Goal: Task Accomplishment & Management: Manage account settings

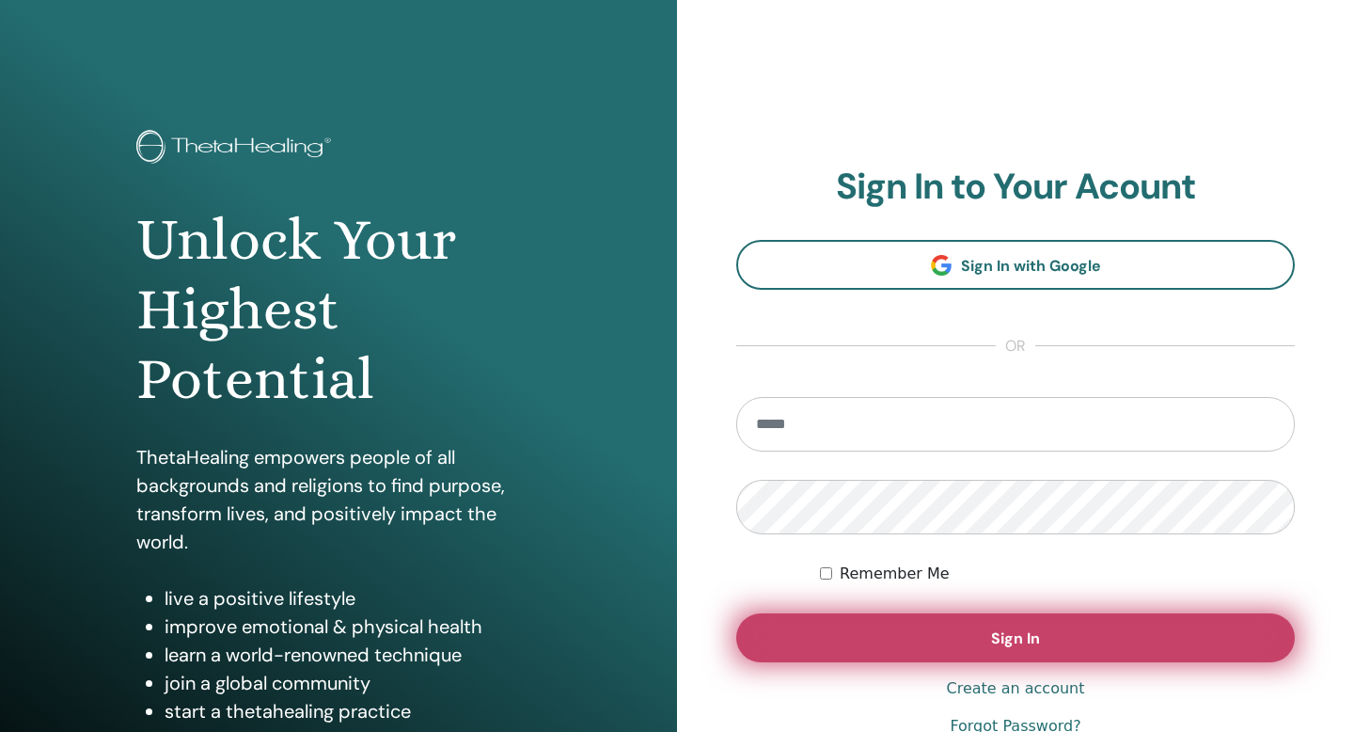
type input "**********"
click at [918, 646] on button "Sign In" at bounding box center [1015, 637] width 559 height 49
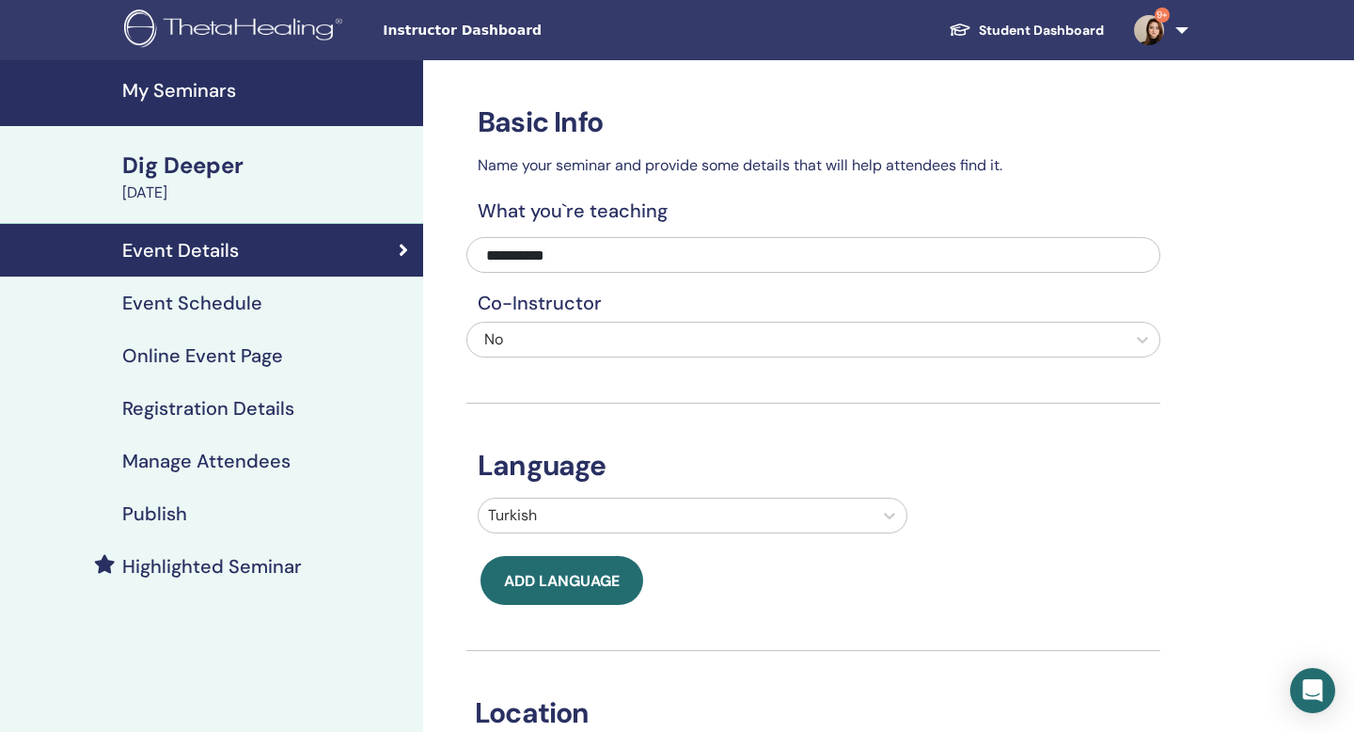
click at [166, 512] on h4 "Publish" at bounding box center [154, 513] width 65 height 23
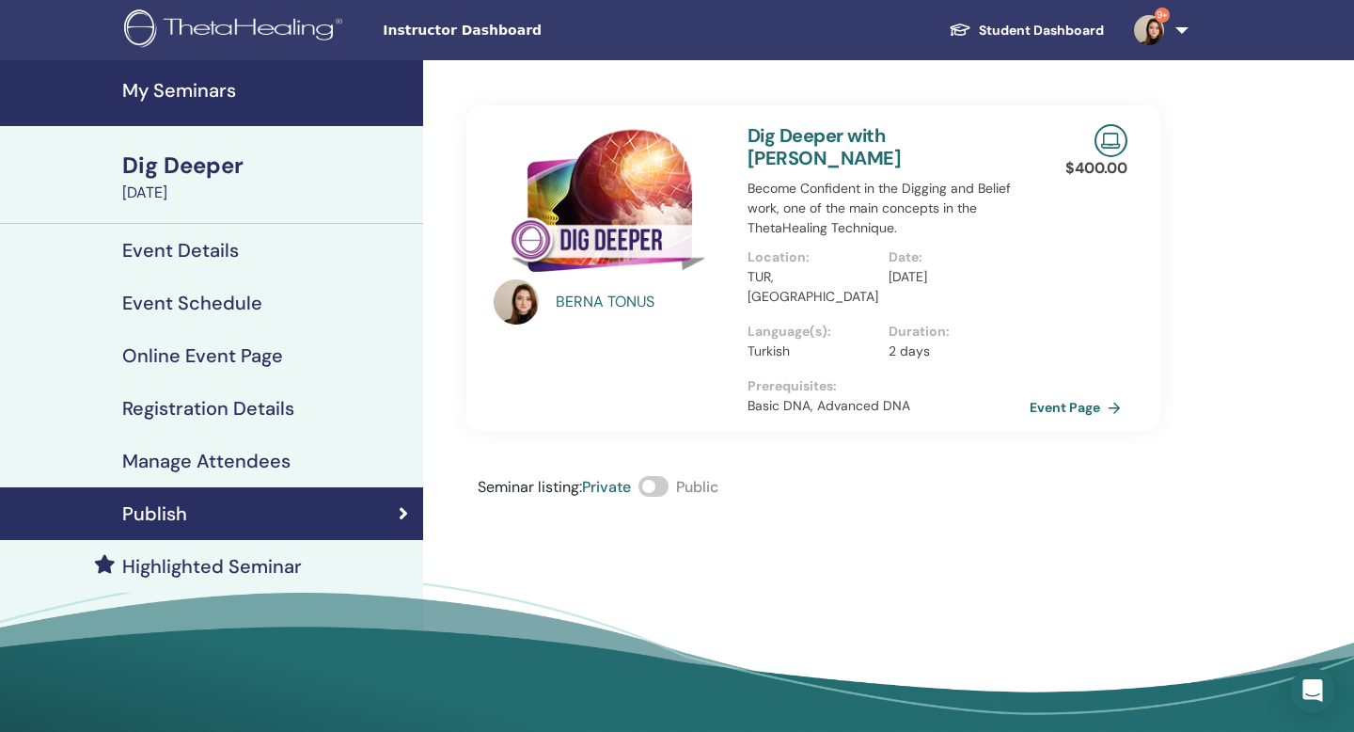
click at [197, 96] on h4 "My Seminars" at bounding box center [267, 90] width 290 height 23
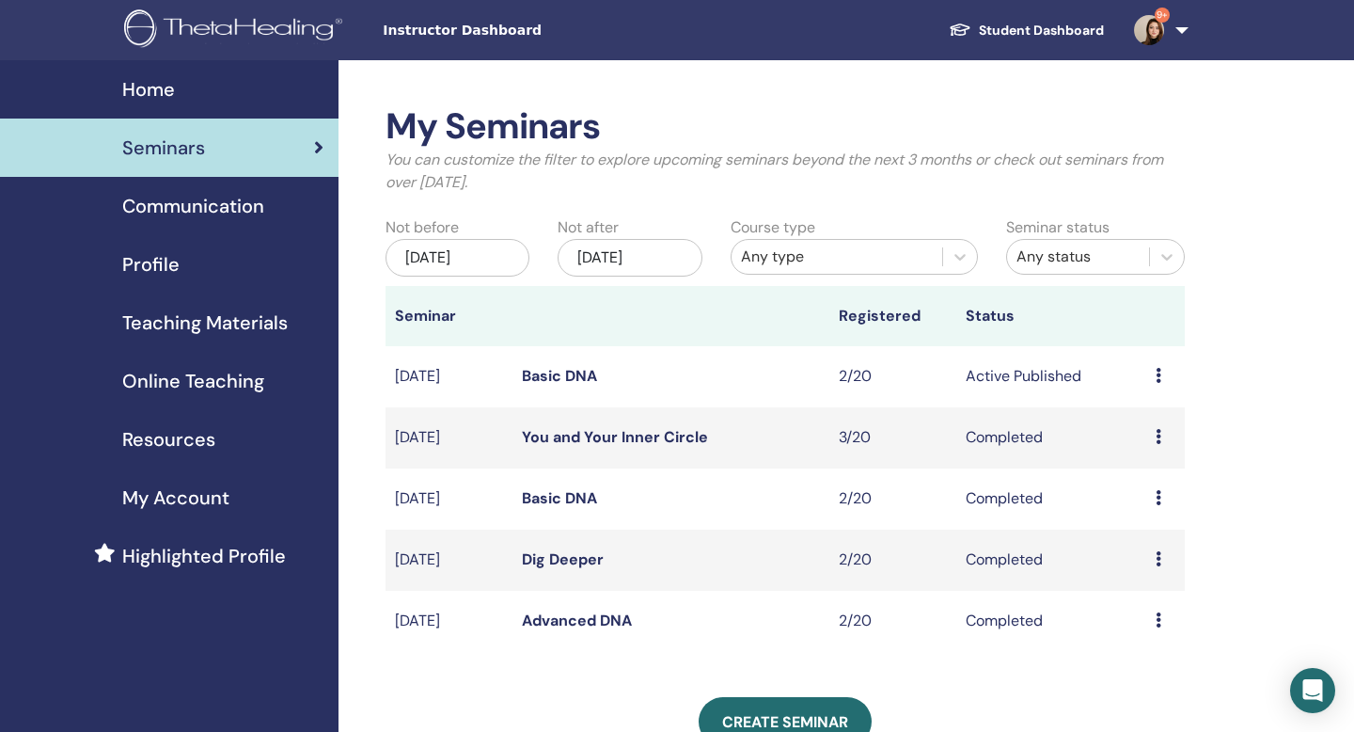
click at [1156, 378] on icon at bounding box center [1159, 375] width 6 height 15
click at [1145, 452] on link "Attendees" at bounding box center [1148, 450] width 71 height 20
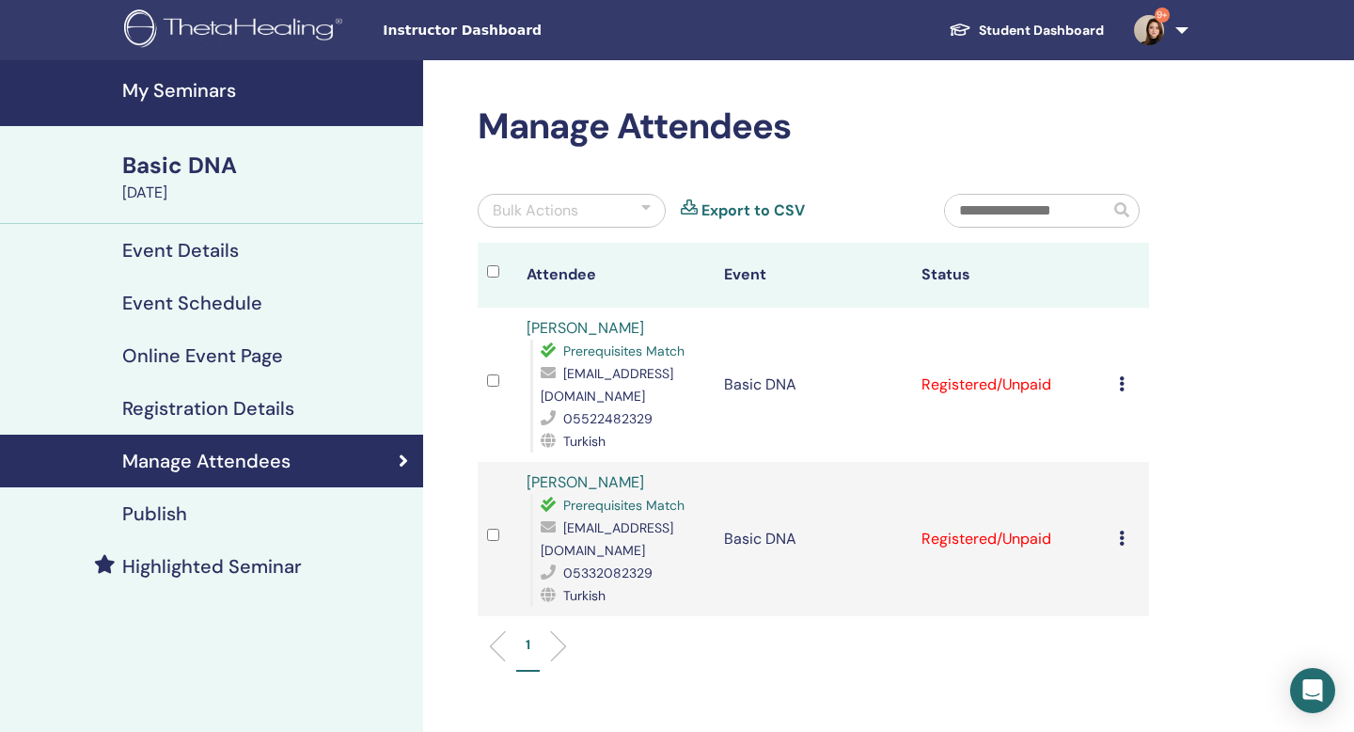
click at [1119, 381] on icon at bounding box center [1122, 383] width 6 height 15
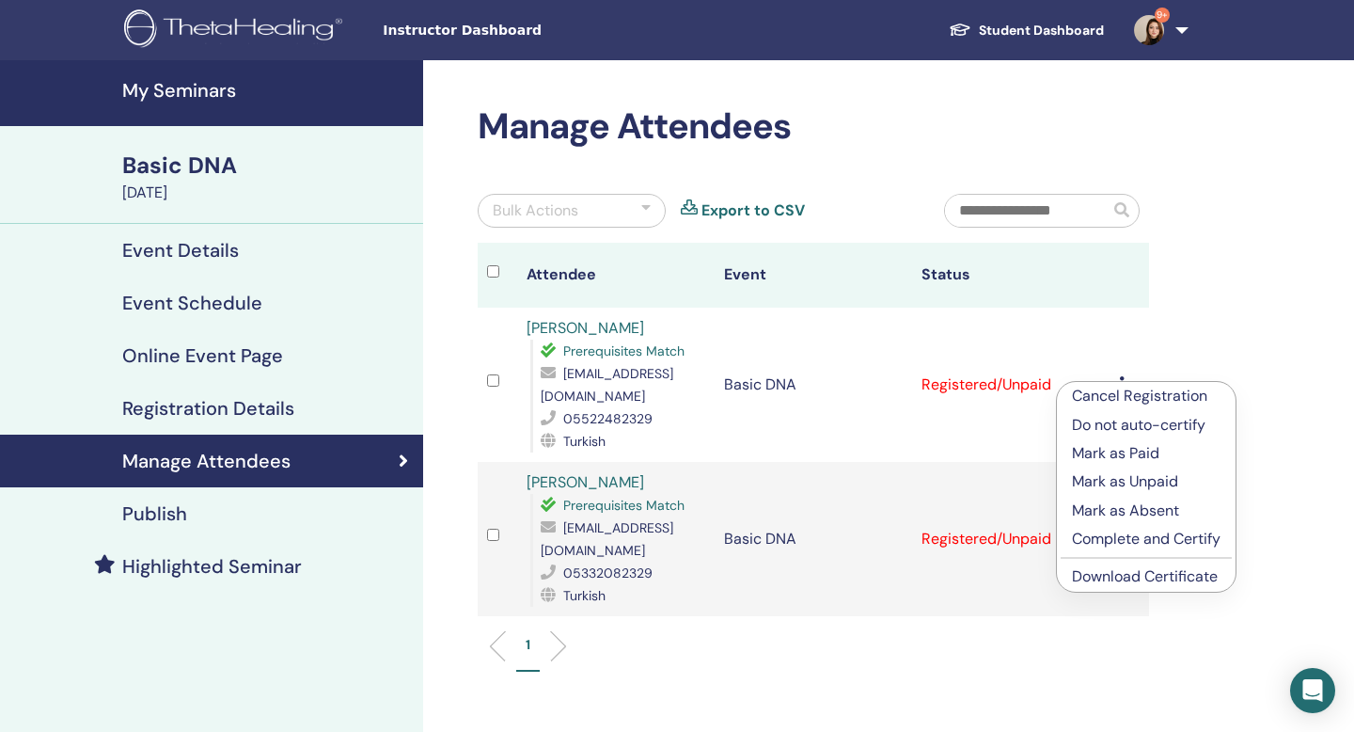
click at [1106, 535] on p "Complete and Certify" at bounding box center [1146, 539] width 149 height 23
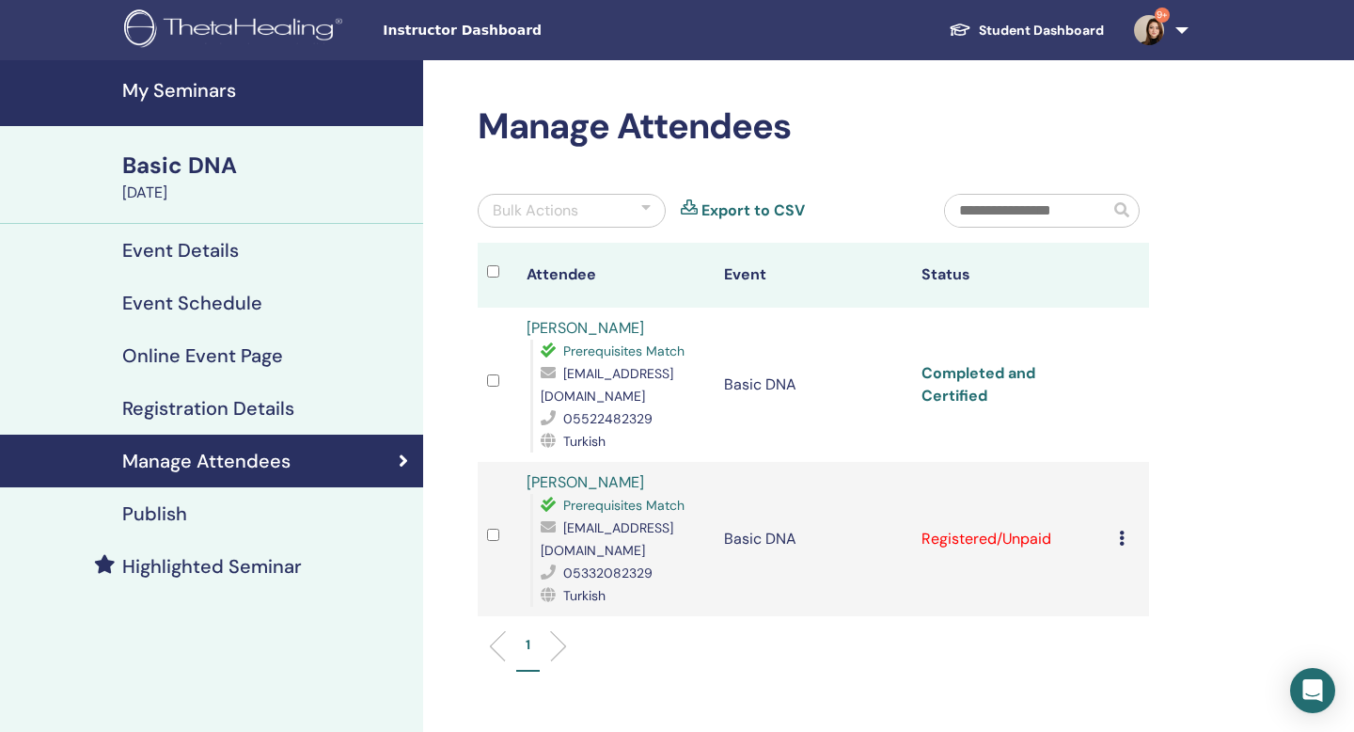
click at [967, 382] on link "Completed and Certified" at bounding box center [979, 384] width 114 height 42
click at [1119, 534] on icon at bounding box center [1122, 537] width 6 height 15
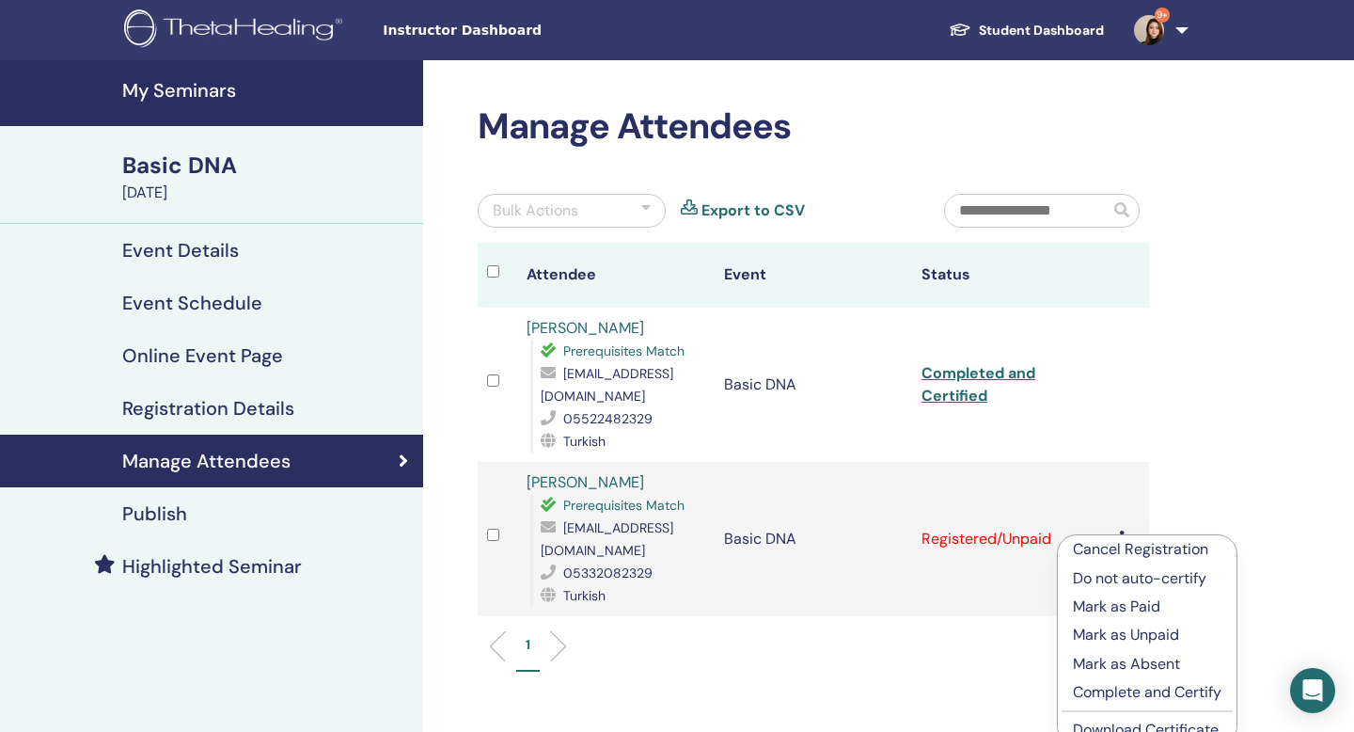
click at [1131, 693] on p "Complete and Certify" at bounding box center [1147, 692] width 149 height 23
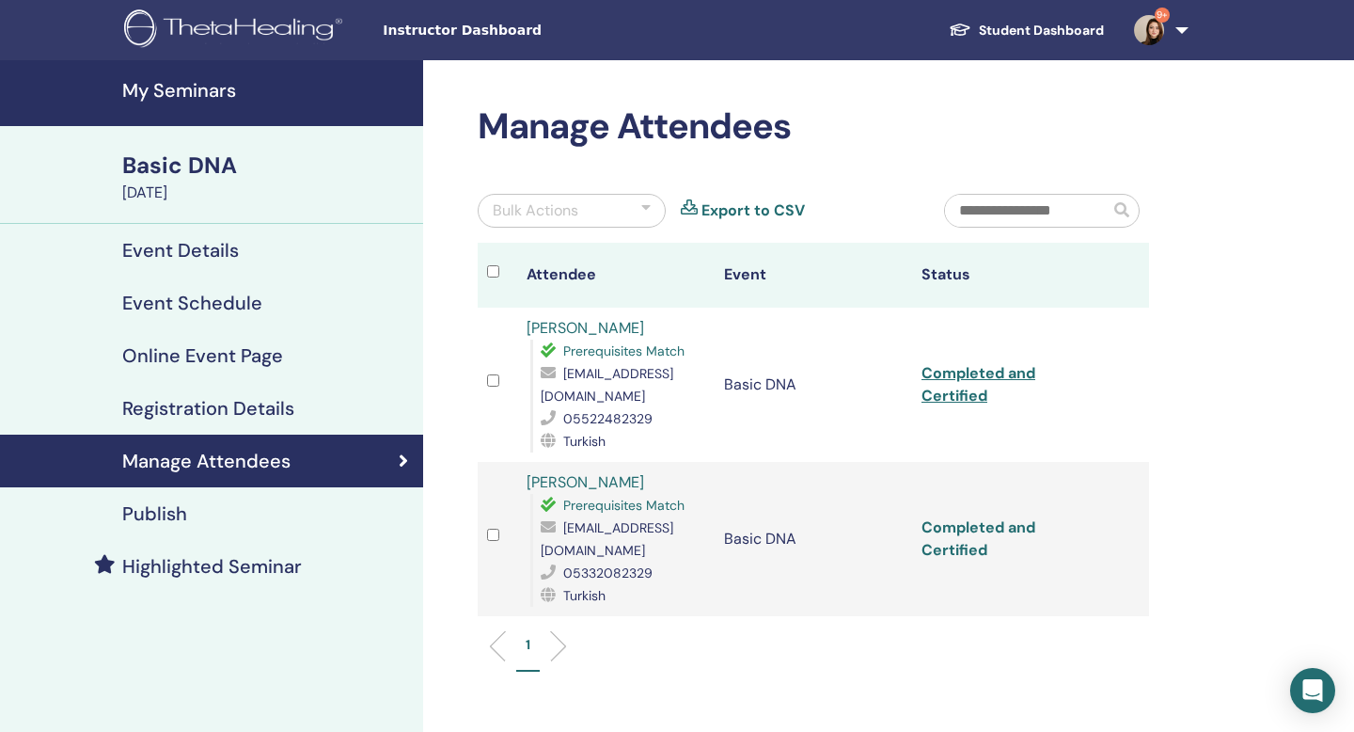
click at [959, 520] on link "Completed and Certified" at bounding box center [979, 538] width 114 height 42
